Goal: Find specific page/section

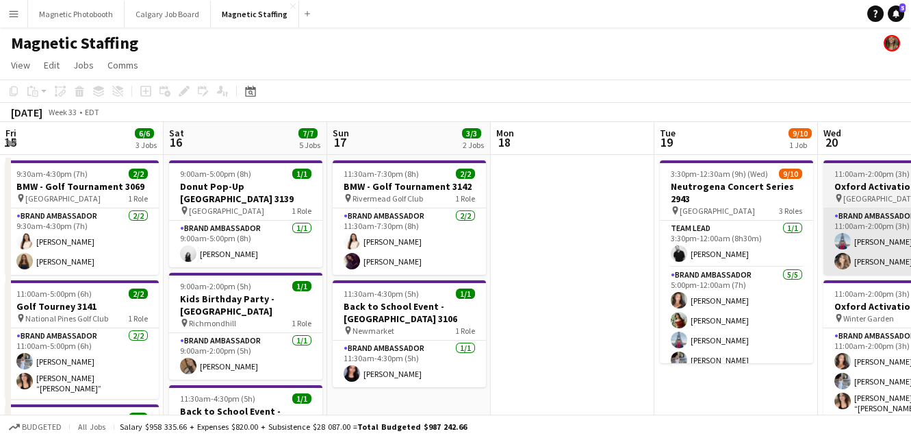
scroll to position [0, 453]
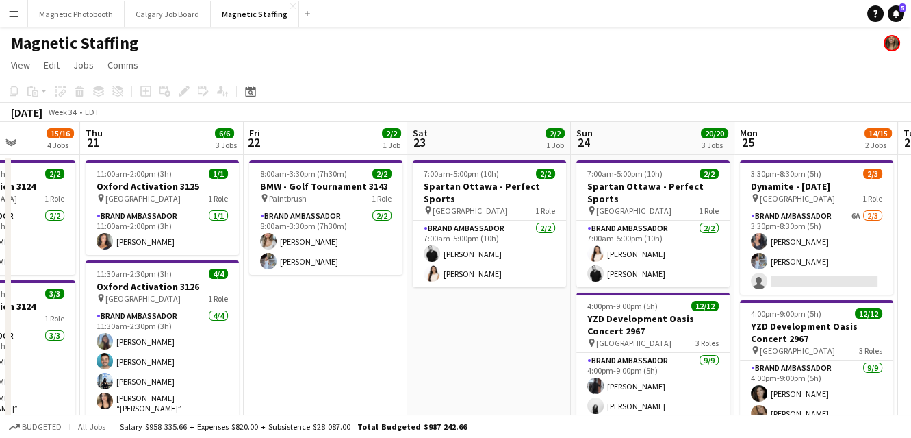
drag, startPoint x: 525, startPoint y: 261, endPoint x: 77, endPoint y: 290, distance: 448.7
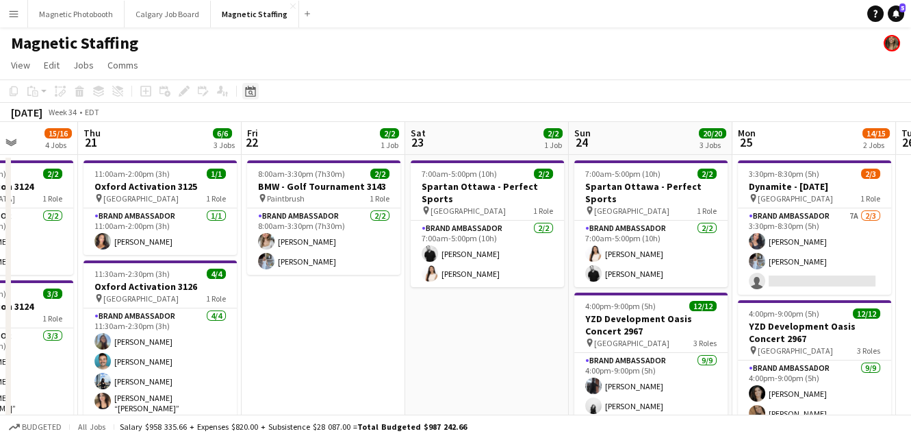
click at [254, 91] on icon at bounding box center [250, 91] width 10 height 11
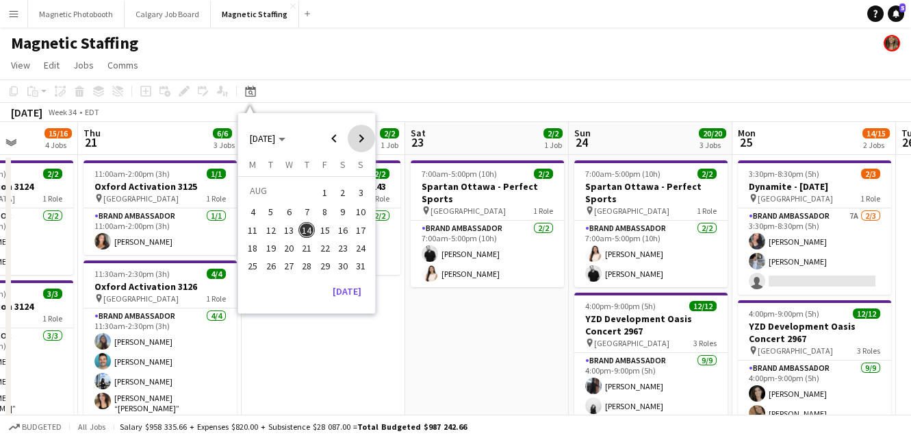
click at [362, 135] on span "Next month" at bounding box center [361, 138] width 27 height 27
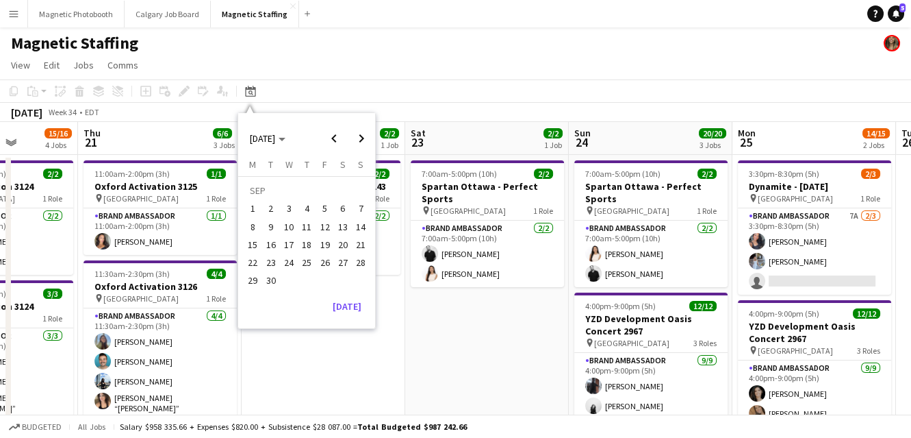
click at [340, 208] on span "6" at bounding box center [343, 209] width 16 height 16
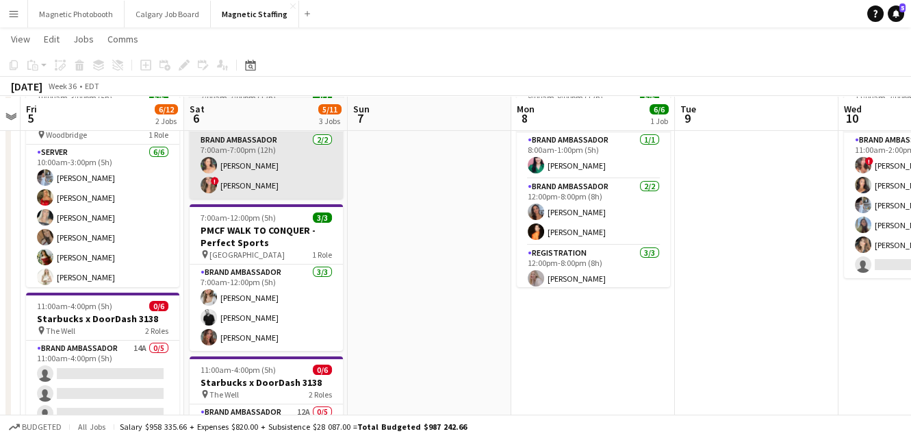
scroll to position [77, 0]
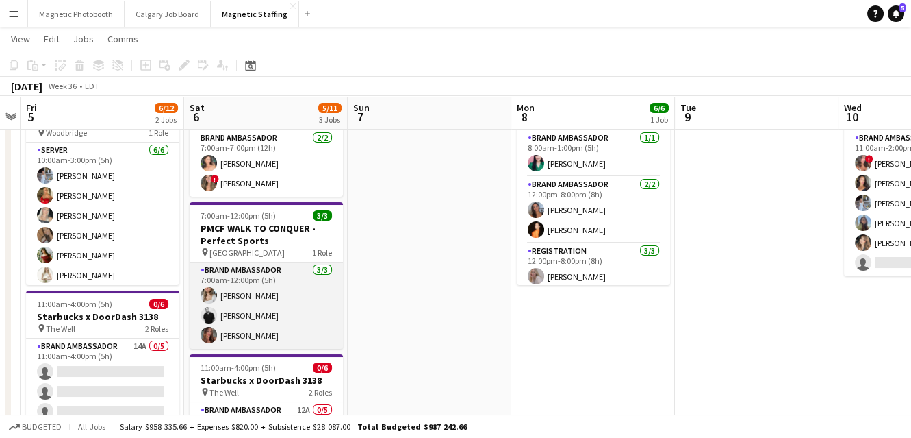
click at [262, 312] on app-card-role "Brand Ambassador [DATE] 7:00am-12:00pm (5h) [PERSON_NAME] [PERSON_NAME] [PERSON…" at bounding box center [266, 305] width 153 height 86
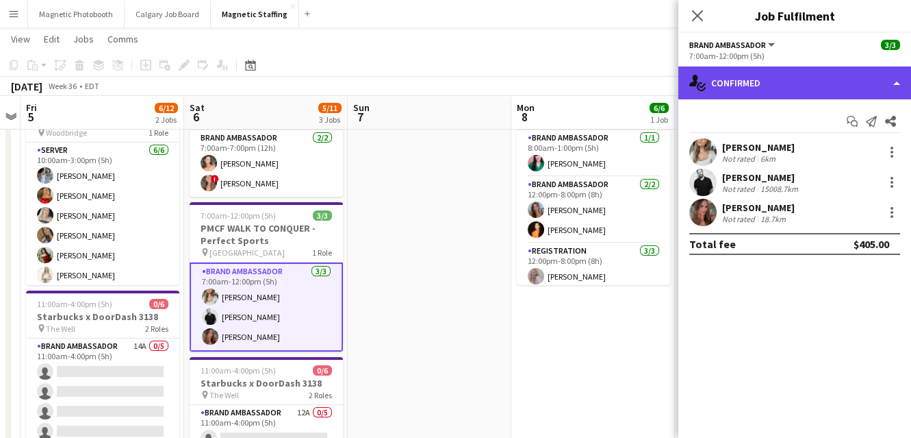
click at [744, 73] on div "single-neutral-actions-check-2 Confirmed" at bounding box center [795, 82] width 233 height 33
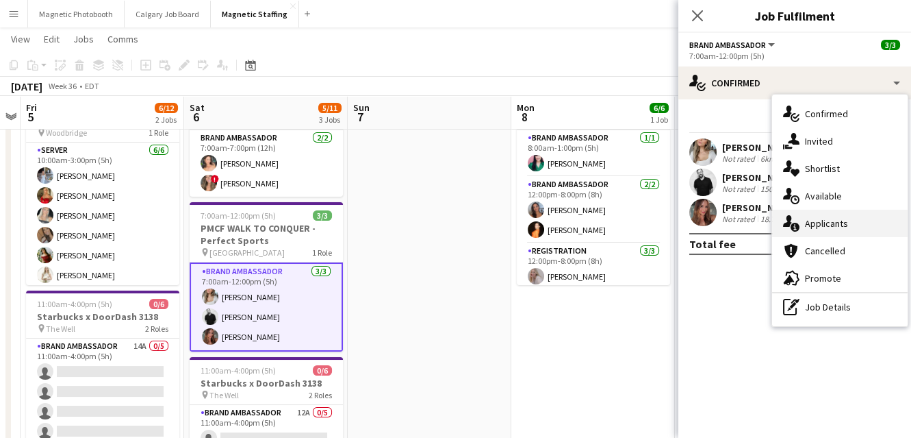
click at [804, 225] on div "single-neutral-actions-information Applicants" at bounding box center [840, 223] width 136 height 27
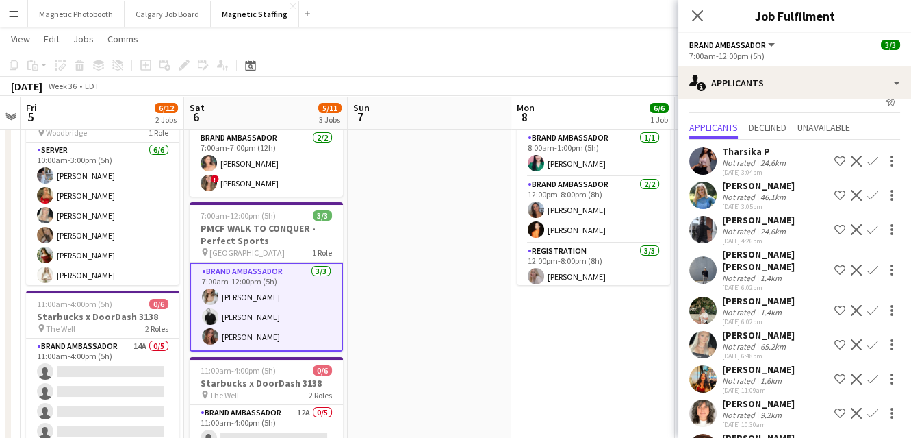
scroll to position [0, 0]
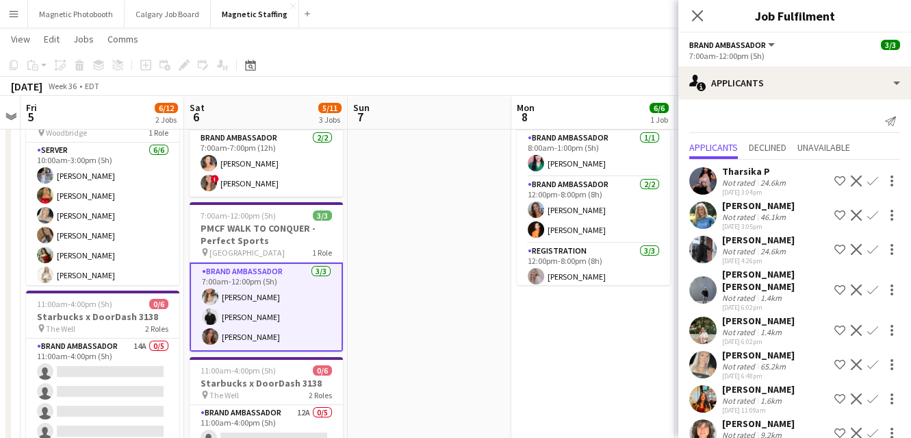
click at [563, 328] on app-date-cell "8:00am-8:00pm (12h) 6/6 Modern Day Wife Event 3070 pin Burlington 3 Roles Brand…" at bounding box center [593, 407] width 164 height 661
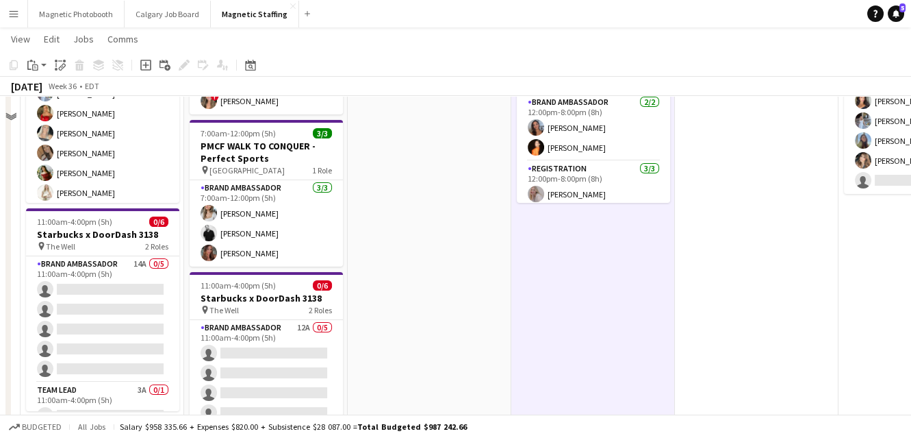
scroll to position [225, 0]
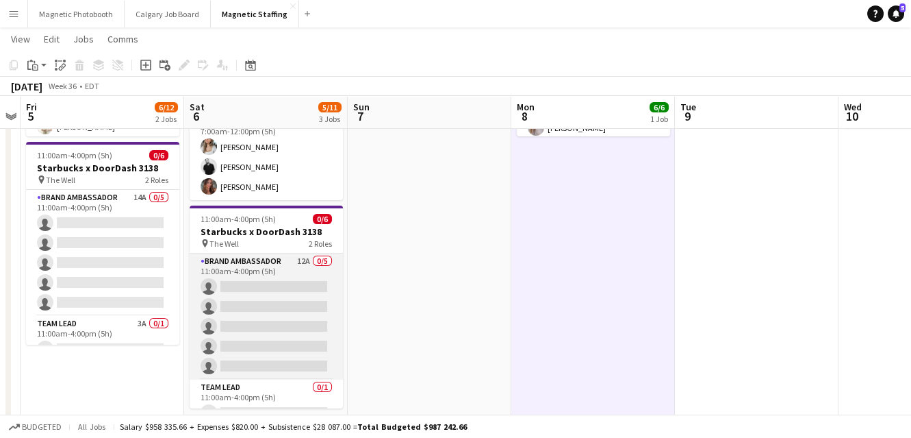
click at [265, 308] on app-card-role "Brand Ambassador 12A 0/5 11:00am-4:00pm (5h) single-neutral-actions single-neut…" at bounding box center [266, 316] width 153 height 126
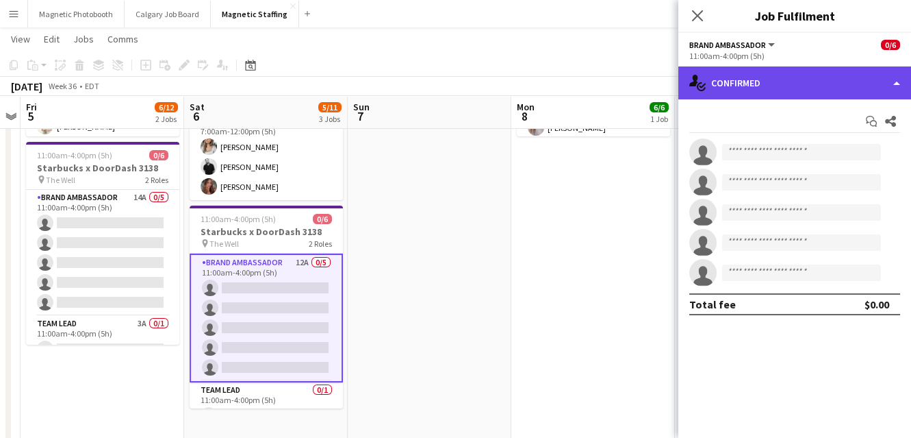
click at [755, 79] on div "single-neutral-actions-check-2 Confirmed" at bounding box center [795, 82] width 233 height 33
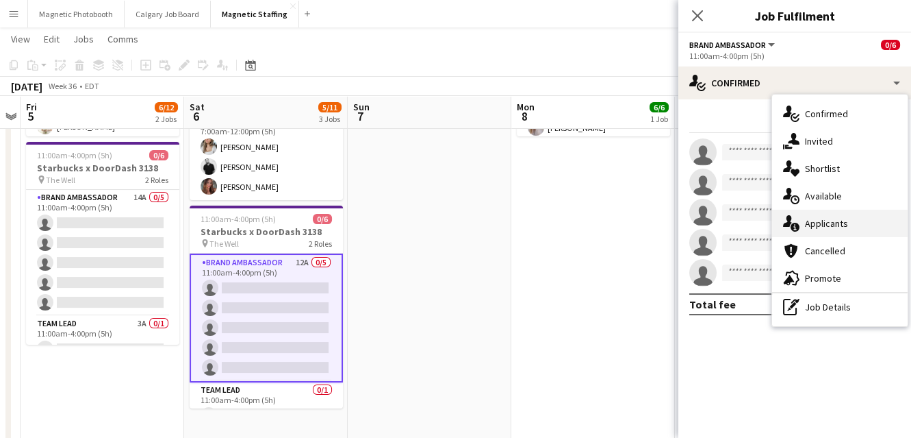
click at [803, 230] on div "single-neutral-actions-information Applicants" at bounding box center [840, 223] width 136 height 27
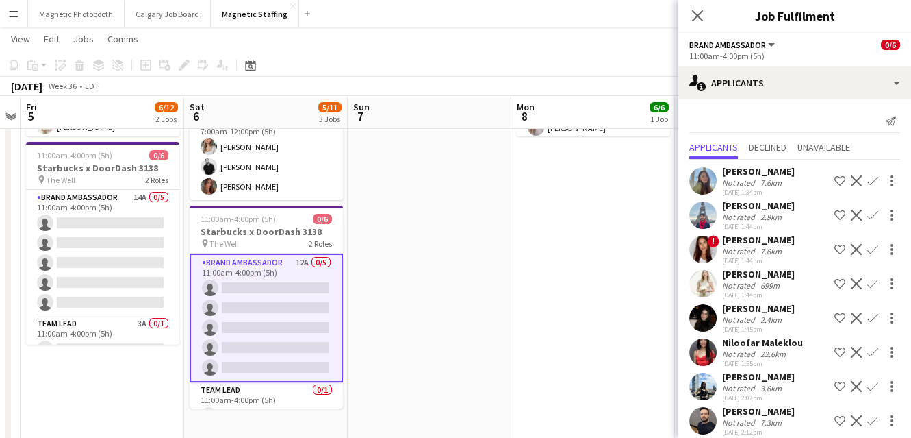
scroll to position [149, 0]
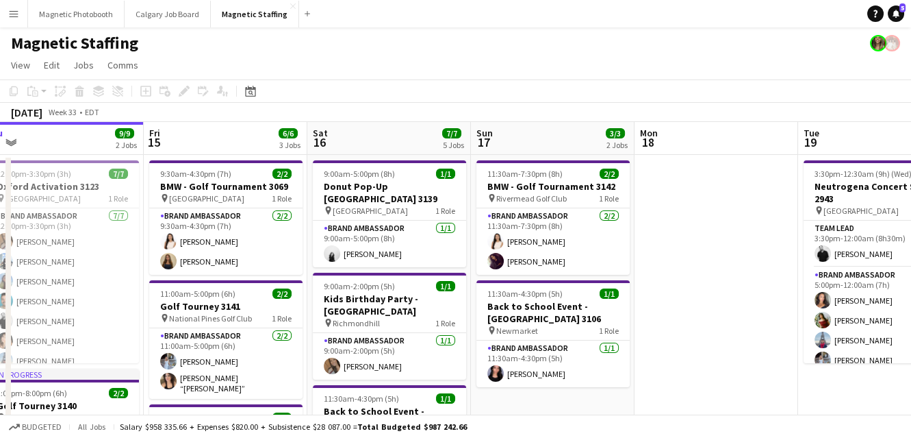
drag, startPoint x: 522, startPoint y: 298, endPoint x: 207, endPoint y: 298, distance: 315.0
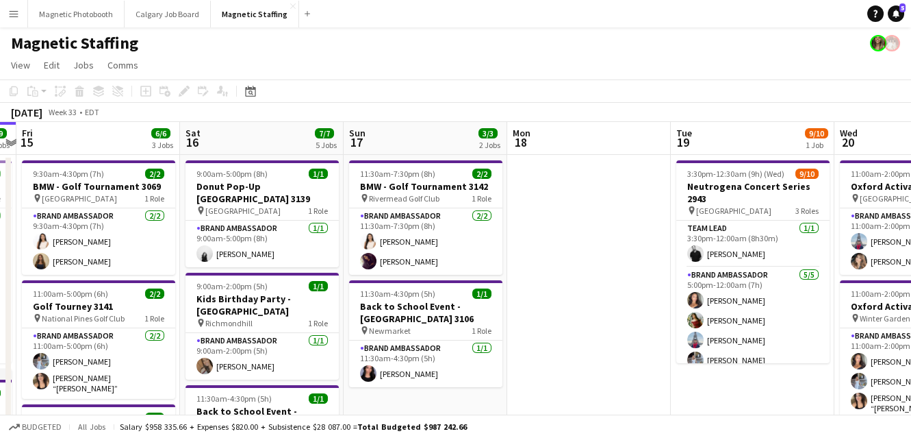
drag, startPoint x: 679, startPoint y: 290, endPoint x: 889, endPoint y: 223, distance: 220.9
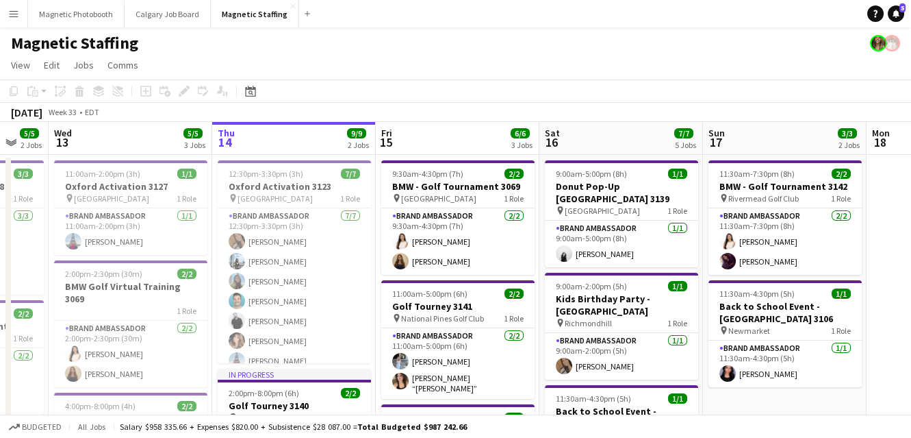
scroll to position [0, 357]
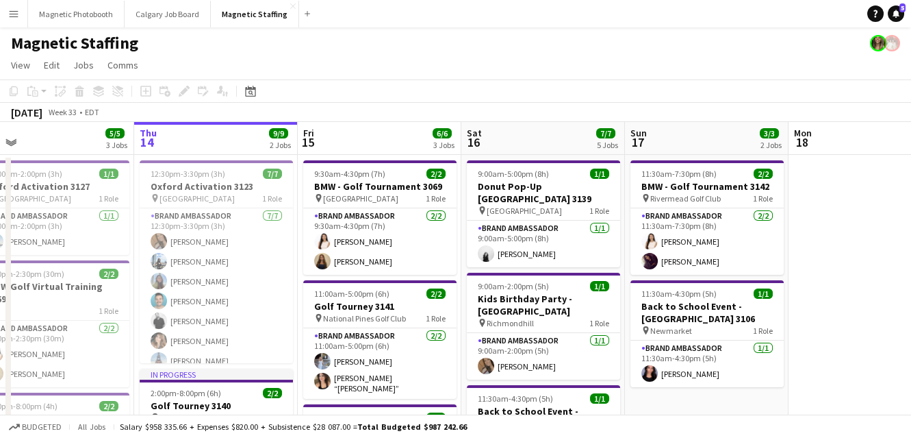
drag, startPoint x: 359, startPoint y: 248, endPoint x: 593, endPoint y: 248, distance: 234.2
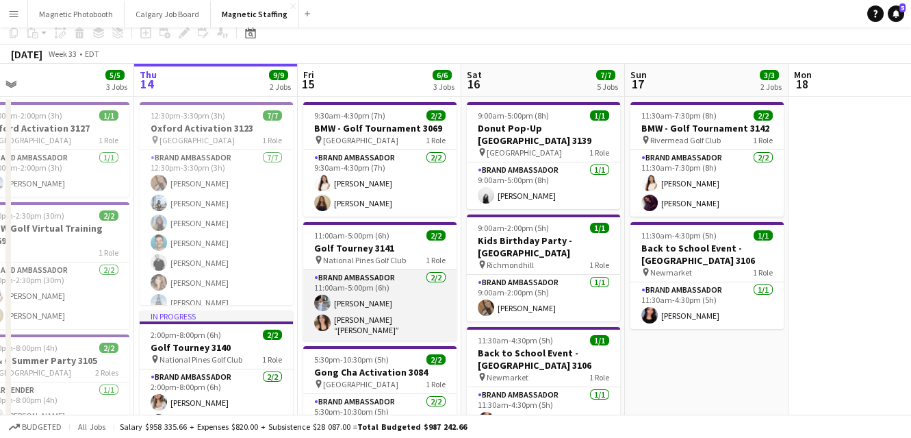
scroll to position [0, 0]
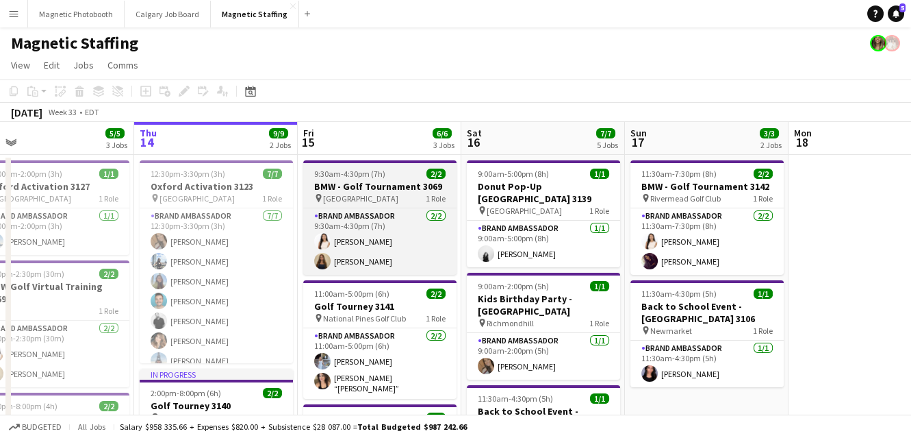
click at [336, 197] on span "[GEOGRAPHIC_DATA]" at bounding box center [360, 198] width 75 height 10
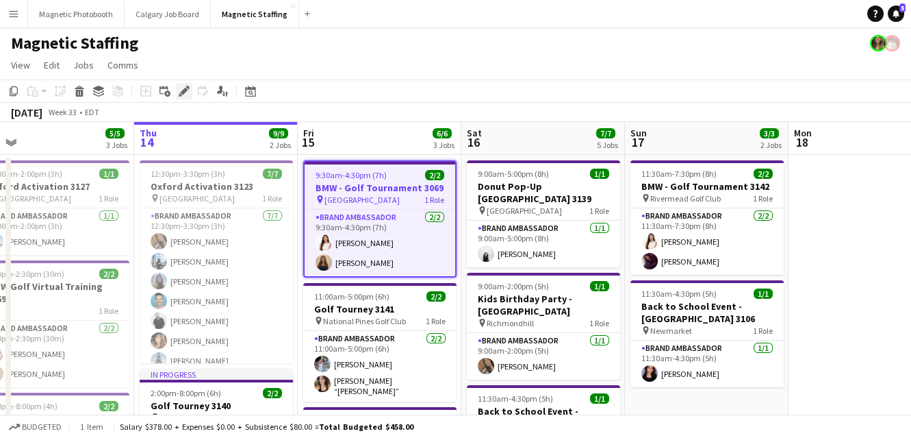
click at [179, 93] on icon at bounding box center [180, 94] width 3 height 3
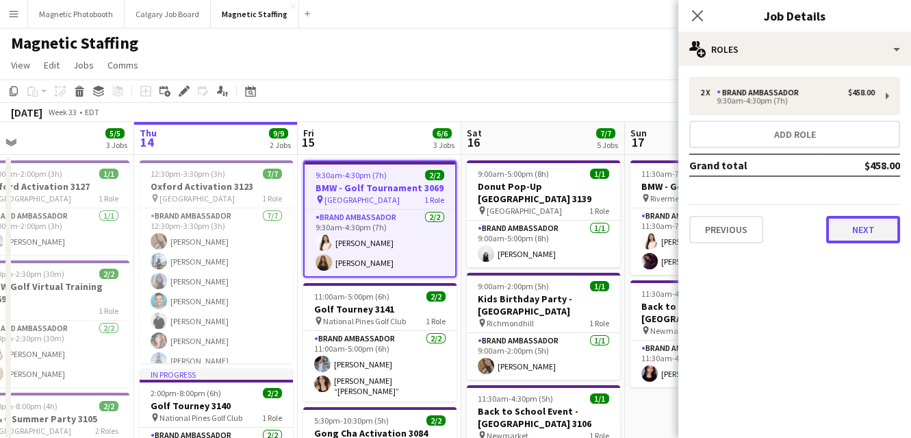
click at [881, 231] on button "Next" at bounding box center [863, 229] width 74 height 27
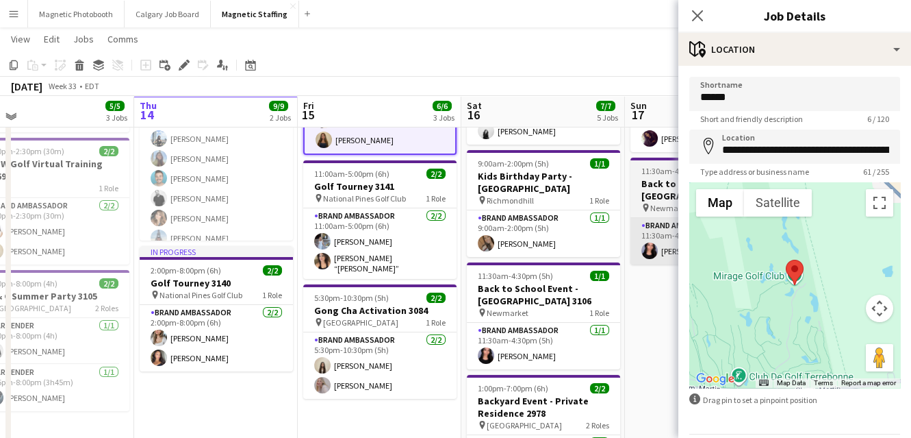
scroll to position [120, 0]
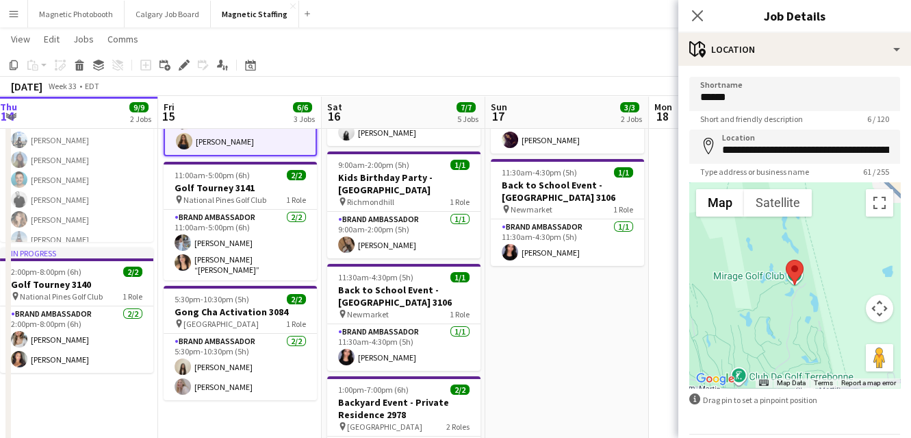
drag, startPoint x: 597, startPoint y: 342, endPoint x: 437, endPoint y: 342, distance: 160.2
click at [435, 342] on app-calendar-viewport "Mon 11 Tue 12 5/5 2 Jobs Wed 13 5/5 3 Jobs Thu 14 9/9 2 Jobs Fri 15 6/6 3 Jobs …" at bounding box center [455, 346] width 911 height 824
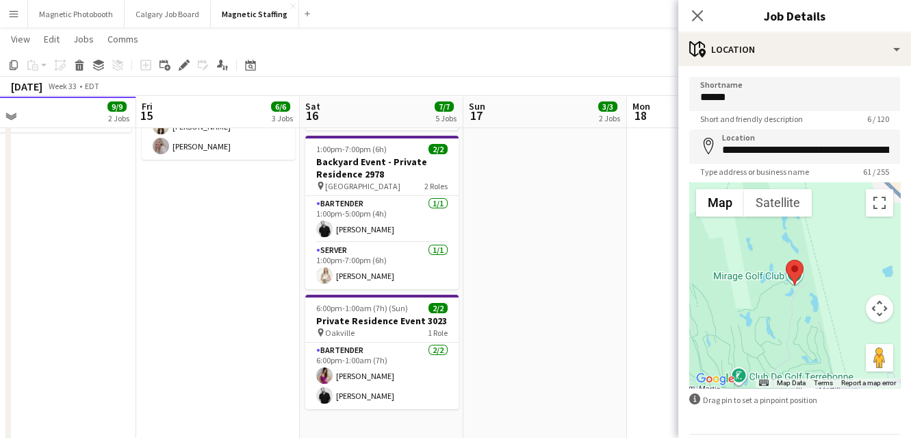
scroll to position [358, 0]
